Goal: Transaction & Acquisition: Purchase product/service

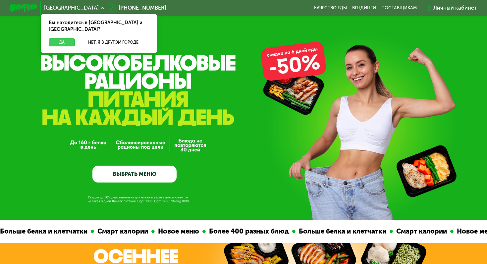
click at [66, 38] on button "Да" at bounding box center [62, 42] width 26 height 8
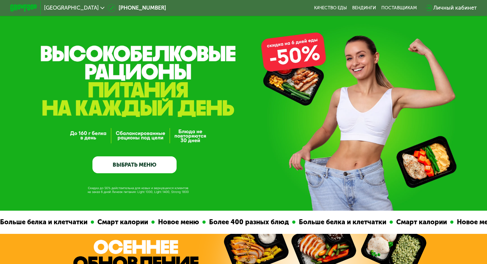
scroll to position [10, 0]
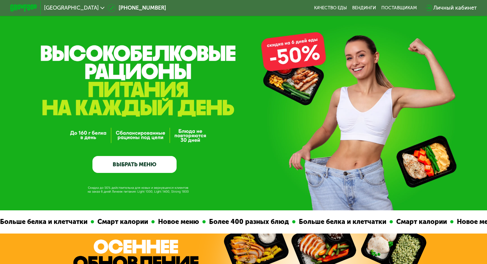
click at [436, 8] on div "Личный кабинет" at bounding box center [454, 8] width 43 height 8
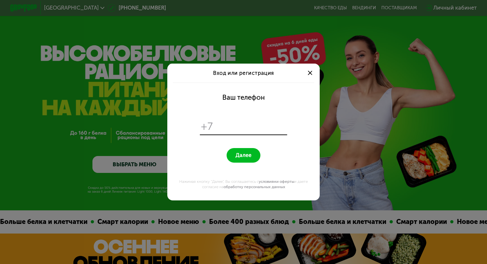
scroll to position [0, 0]
type input "**********"
click at [248, 160] on button "Далее" at bounding box center [243, 155] width 33 height 15
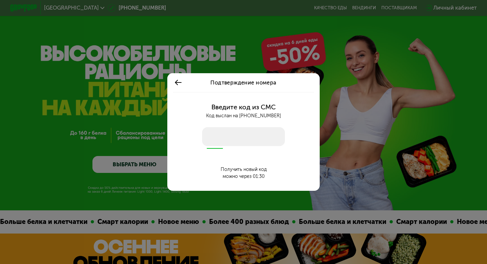
click at [250, 139] on input "number" at bounding box center [243, 136] width 83 height 19
type input "****"
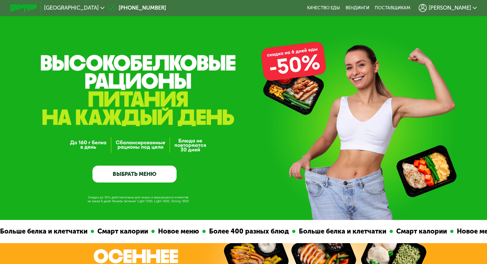
scroll to position [10, 0]
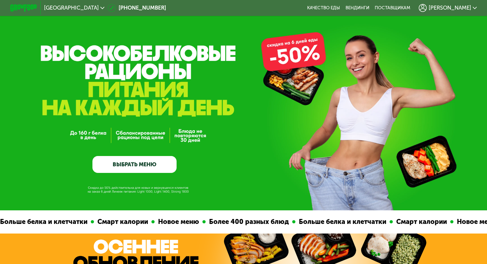
click at [454, 9] on span "[PERSON_NAME]" at bounding box center [450, 7] width 42 height 5
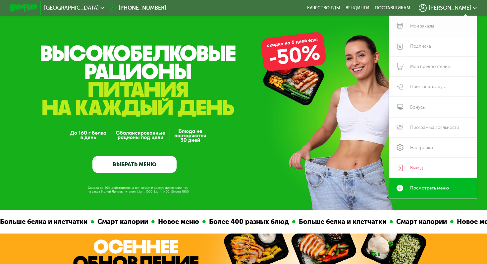
click at [410, 25] on link "Мои заказы" at bounding box center [433, 26] width 88 height 20
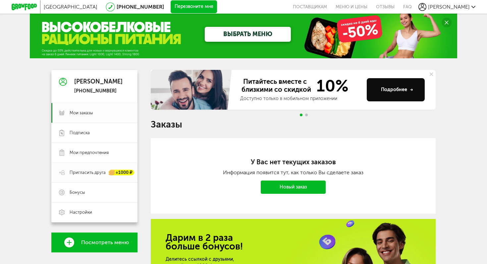
scroll to position [55, 0]
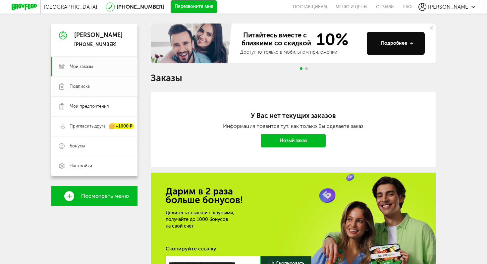
click at [106, 92] on link "Подписка" at bounding box center [94, 87] width 86 height 20
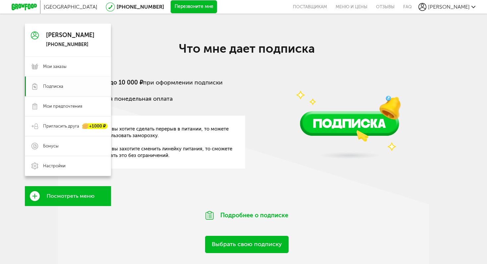
click at [108, 89] on link "Подписка" at bounding box center [68, 87] width 86 height 20
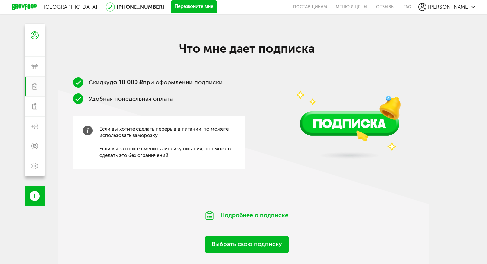
click at [239, 93] on ul "Скидку до 10 000 ₽ при оформлении подписки Удобная понедельная оплата" at bounding box center [159, 90] width 172 height 27
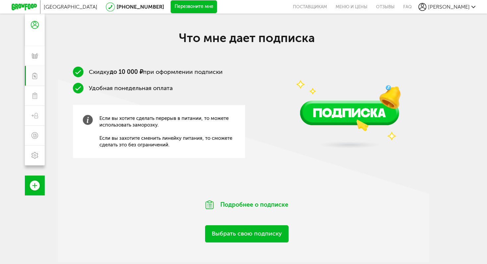
scroll to position [105, 0]
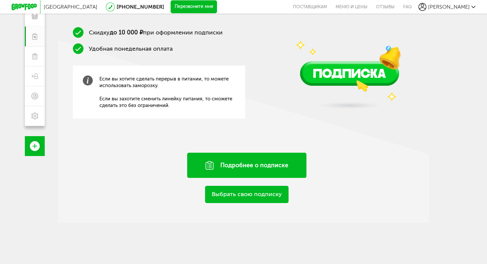
click at [233, 164] on div "Подробнее о подписке" at bounding box center [246, 165] width 119 height 25
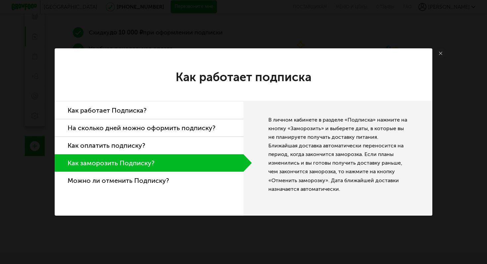
click at [189, 178] on li "Можно ли отменить Подписку?" at bounding box center [149, 180] width 189 height 17
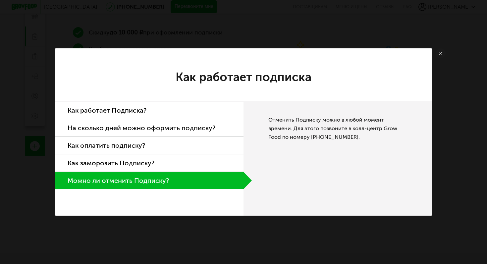
click at [186, 155] on li "Как заморозить Подписку?" at bounding box center [149, 163] width 189 height 18
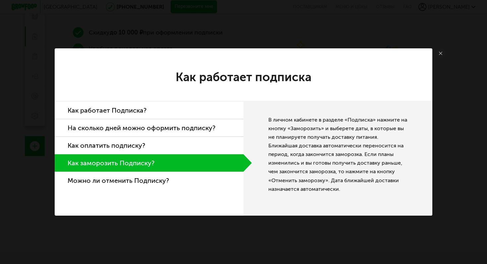
click at [184, 146] on li "Как оплатить подписку?" at bounding box center [149, 146] width 189 height 18
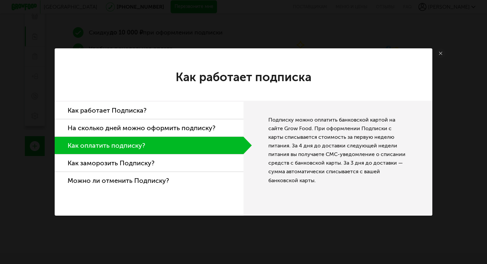
click at [185, 132] on li "На сколько дней можно оформить подписку?" at bounding box center [149, 128] width 189 height 18
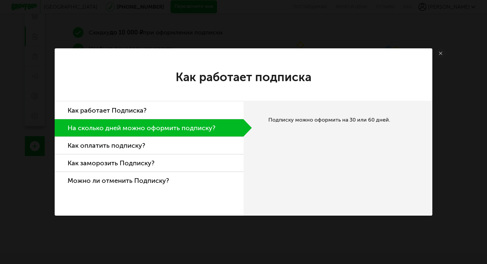
click at [179, 113] on li "Как работает Подписка?" at bounding box center [149, 111] width 189 height 18
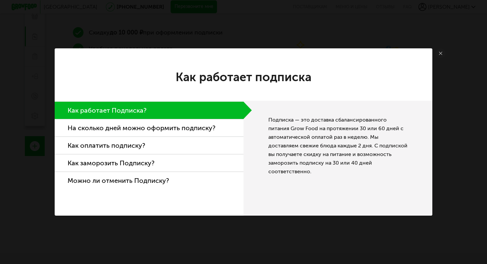
click at [442, 51] on link at bounding box center [441, 53] width 10 height 10
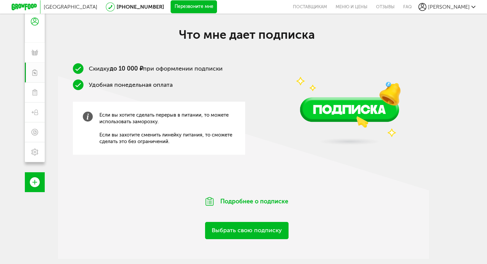
scroll to position [19, 0]
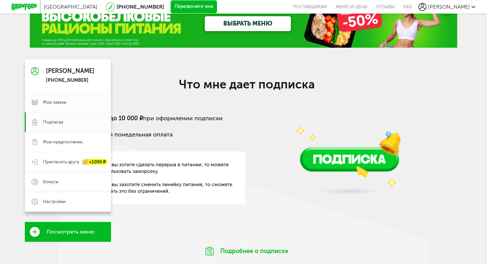
click at [35, 104] on use at bounding box center [34, 102] width 7 height 5
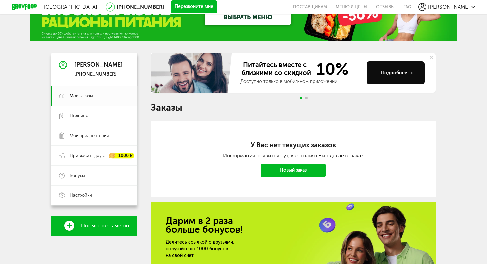
scroll to position [0, 0]
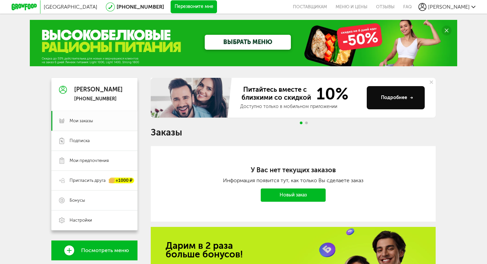
click at [388, 100] on div "Подробнее" at bounding box center [397, 97] width 32 height 7
click at [297, 194] on link "Новый заказ" at bounding box center [293, 195] width 65 height 13
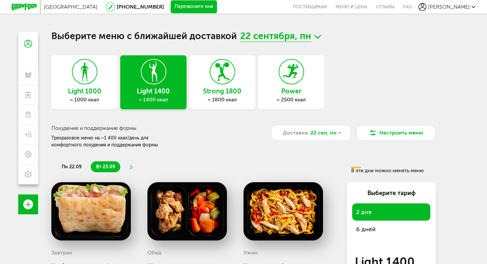
click at [117, 68] on div "Light 1000 ≈ 1000 ккал" at bounding box center [84, 82] width 66 height 54
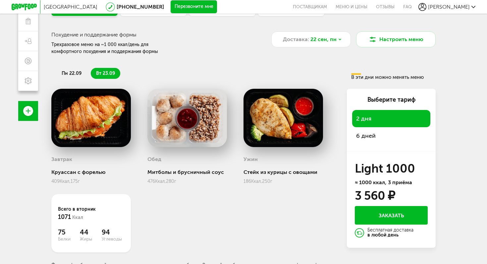
scroll to position [103, 0]
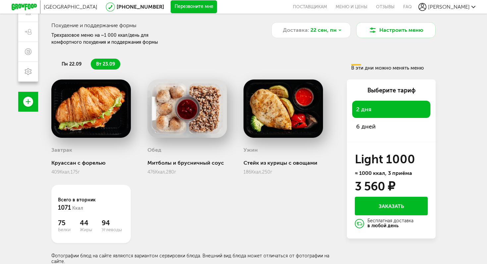
click at [386, 125] on span "6 дней" at bounding box center [391, 126] width 70 height 9
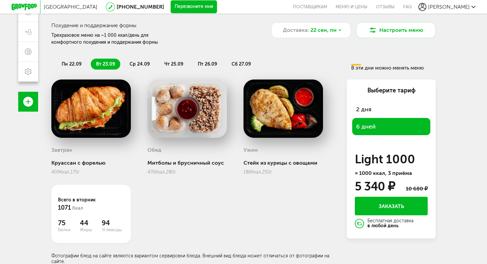
click at [150, 64] on li "ср 24.09" at bounding box center [139, 64] width 31 height 11
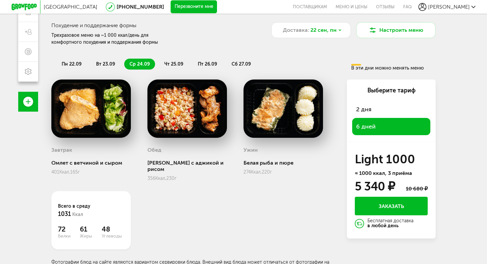
click at [72, 64] on span "пн 22.09" at bounding box center [72, 64] width 20 height 6
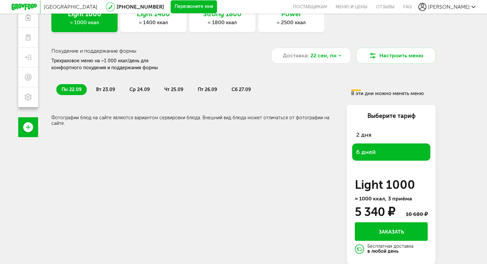
click at [105, 89] on span "вт 23.09" at bounding box center [105, 90] width 19 height 6
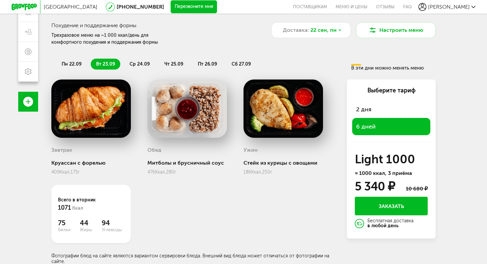
click at [151, 66] on li "ср 24.09" at bounding box center [139, 64] width 31 height 11
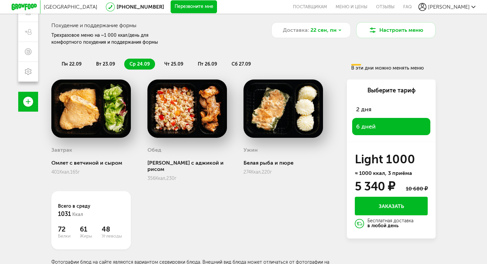
click at [182, 67] on span "чт 25.09" at bounding box center [173, 64] width 19 height 6
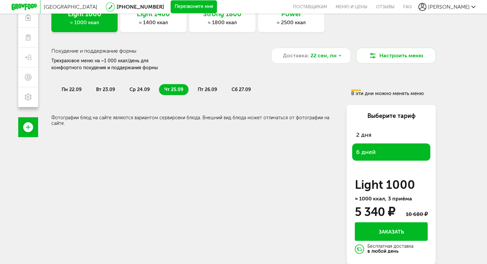
scroll to position [77, 0]
click at [217, 88] on li "пт 26.09" at bounding box center [208, 89] width 30 height 11
click at [251, 93] on li "сб 27.09" at bounding box center [241, 89] width 30 height 11
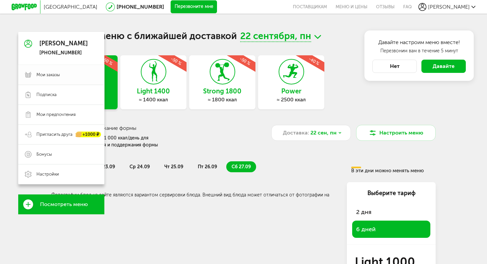
click at [36, 79] on link "Мои заказы" at bounding box center [61, 75] width 86 height 20
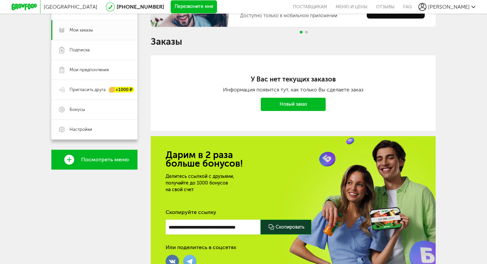
scroll to position [72, 0]
